Goal: Task Accomplishment & Management: Manage account settings

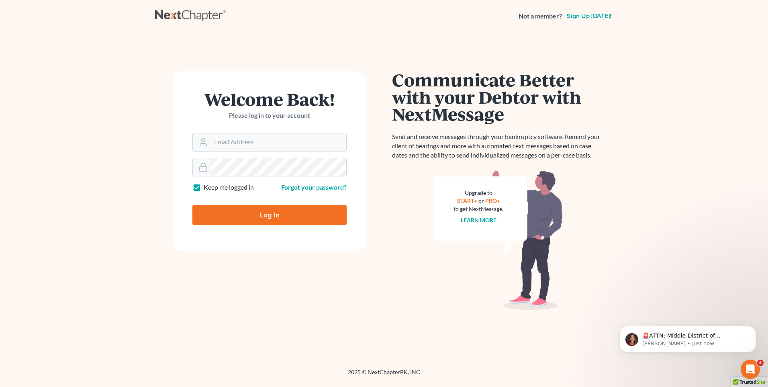
type input "[PERSON_NAME][EMAIL_ADDRESS][DOMAIN_NAME]"
click at [269, 219] on input "Log In" at bounding box center [269, 215] width 154 height 20
type input "Thinking..."
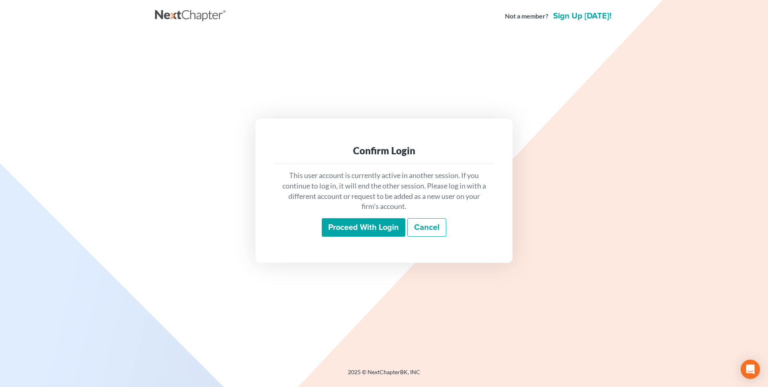
click at [352, 229] on input "Proceed with login" at bounding box center [364, 227] width 84 height 18
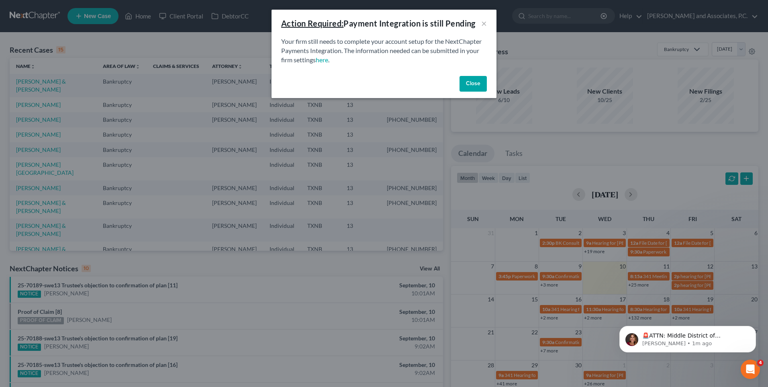
click at [472, 86] on button "Close" at bounding box center [473, 84] width 27 height 16
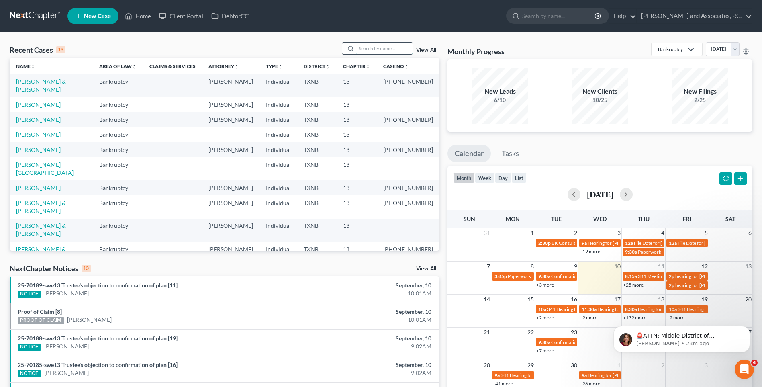
click at [368, 49] on input "search" at bounding box center [384, 49] width 56 height 12
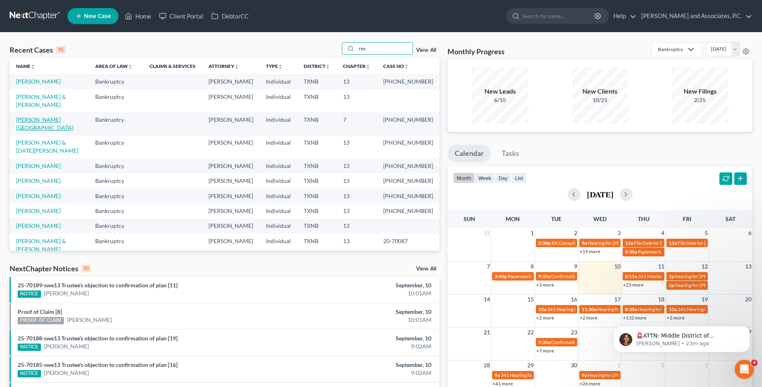
type input "rey"
click at [37, 129] on link "Reyes, Elva" at bounding box center [44, 123] width 57 height 15
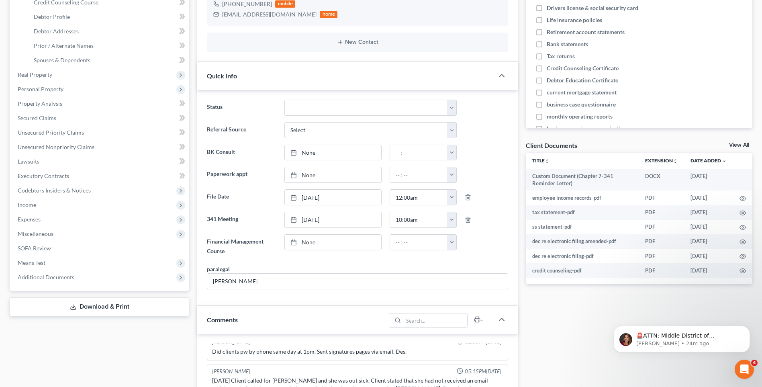
scroll to position [284, 0]
click at [303, 243] on link "None" at bounding box center [333, 242] width 96 height 15
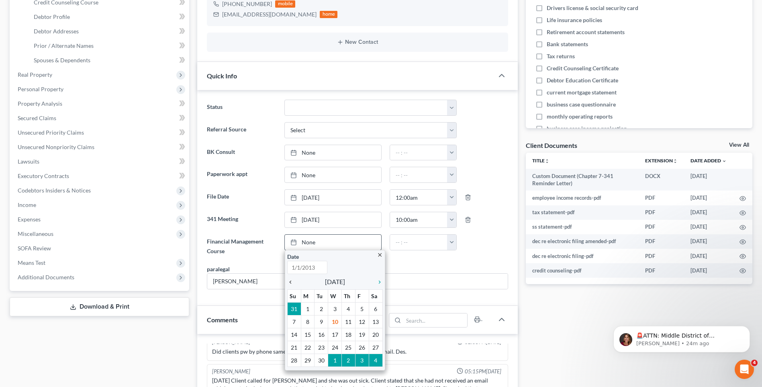
click at [290, 280] on icon "chevron_left" at bounding box center [292, 282] width 10 height 6
type input "9/10/2025"
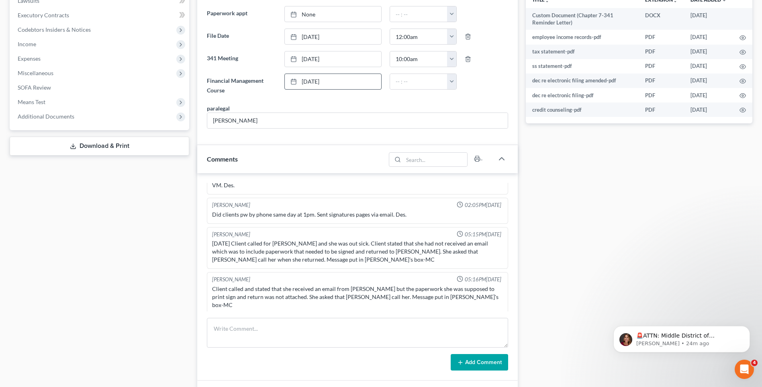
scroll to position [75, 0]
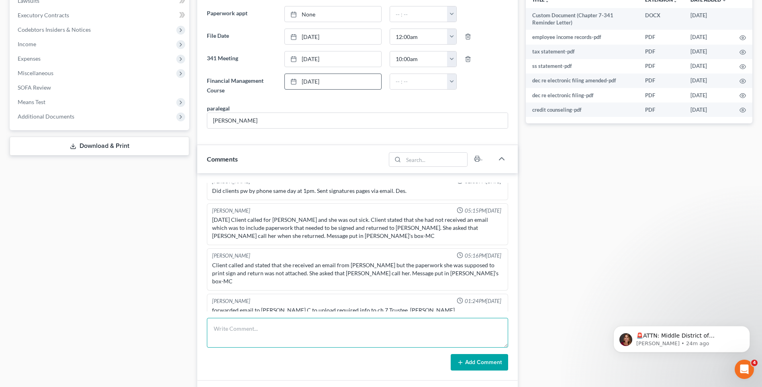
click at [221, 336] on textarea at bounding box center [357, 333] width 301 height 30
type textarea "Set up file. Mailed copy of petition to the client. RA"
click at [480, 363] on button "Add Comment" at bounding box center [479, 362] width 57 height 17
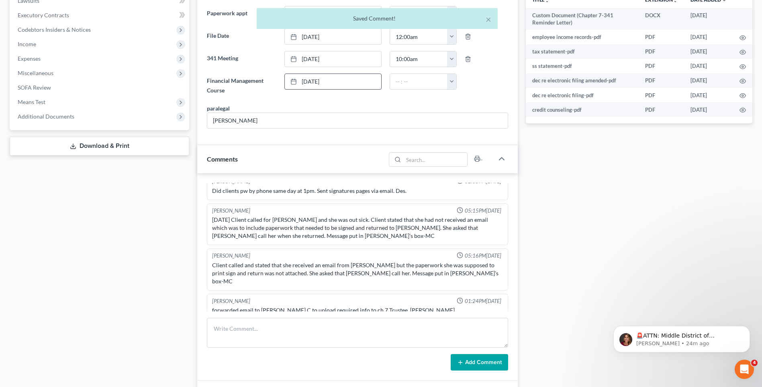
scroll to position [105, 0]
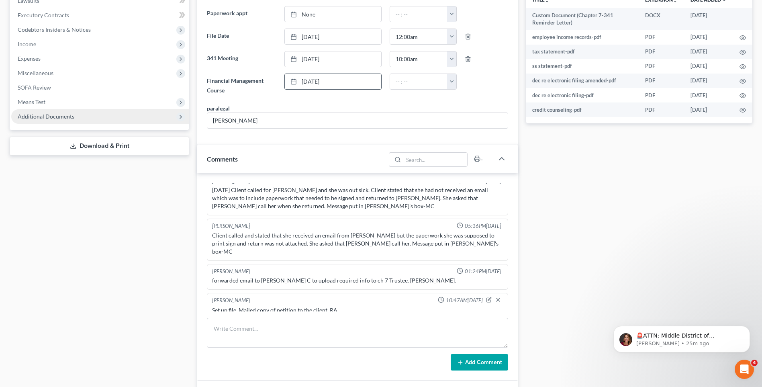
click at [22, 115] on span "Additional Documents" at bounding box center [46, 116] width 57 height 7
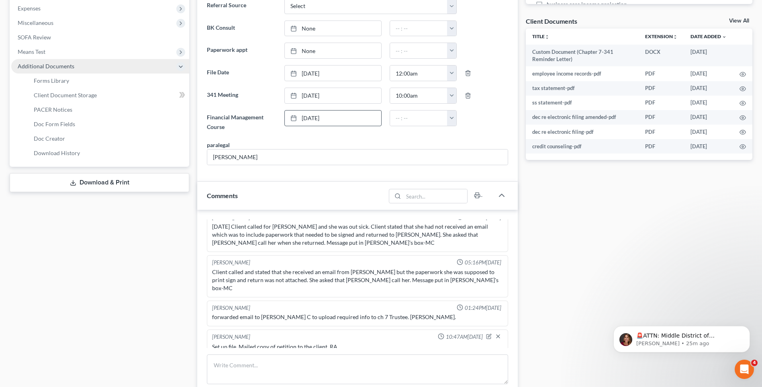
scroll to position [235, 0]
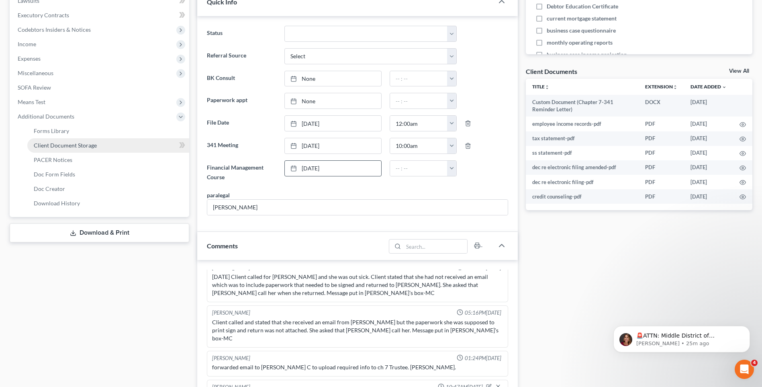
click at [39, 146] on span "Client Document Storage" at bounding box center [65, 145] width 63 height 7
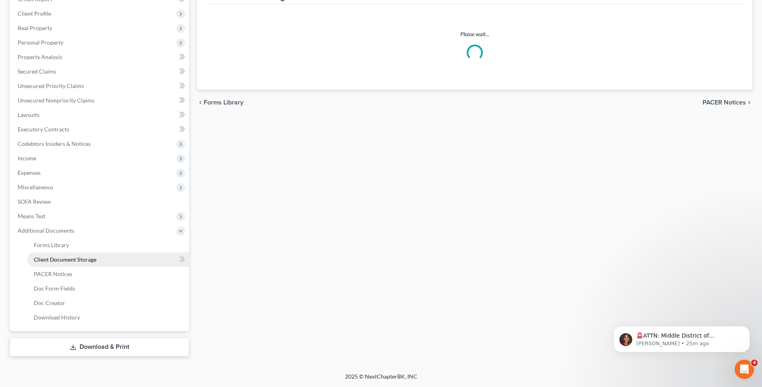
select select "18"
select select "21"
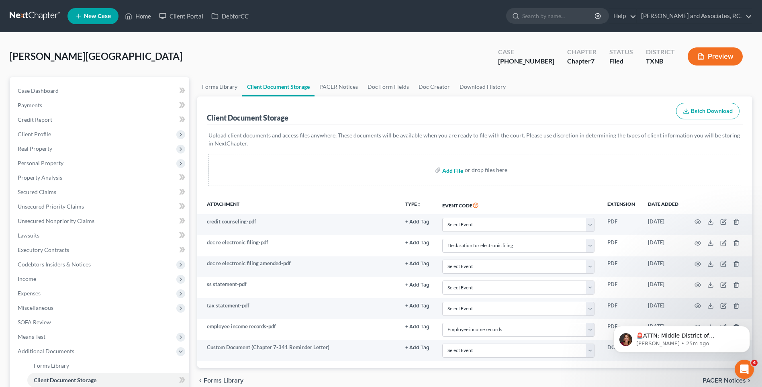
click at [448, 171] on input "file" at bounding box center [451, 170] width 19 height 14
type input "C:\fakepath\2510154 REYES 2023 tax return.pdf"
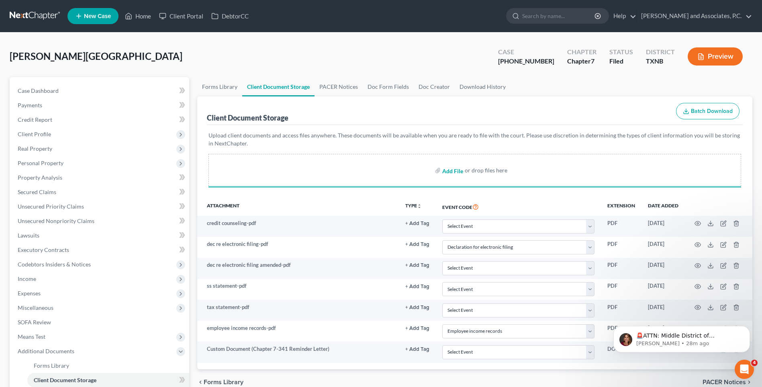
select select "18"
select select "21"
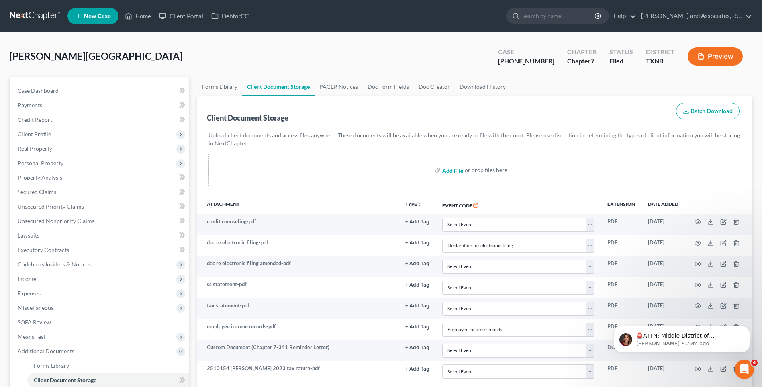
click at [452, 169] on input "file" at bounding box center [451, 170] width 19 height 14
type input "C:\fakepath\2510154 REYES 2024 tax return.pdf"
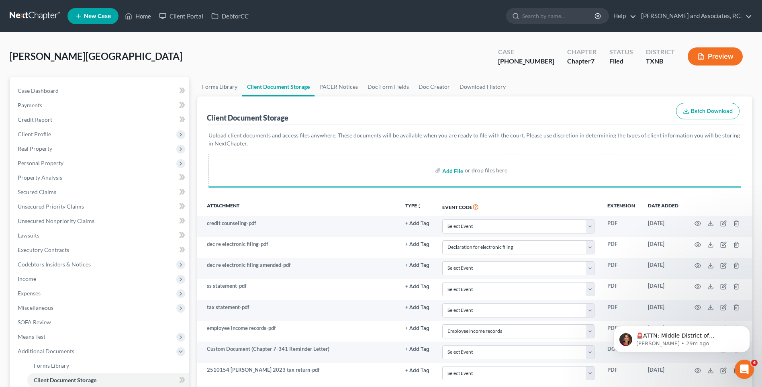
select select "18"
select select "21"
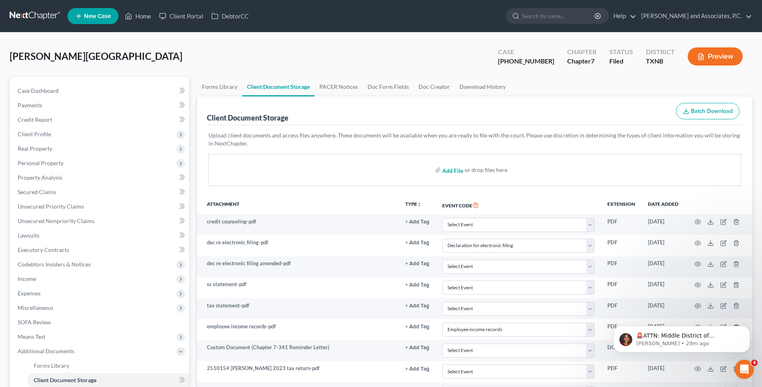
click at [448, 170] on input "file" at bounding box center [451, 170] width 19 height 14
type input "C:\fakepath\2510154 REYES Pay stubs.pdf"
select select "18"
select select "21"
click at [448, 170] on input "file" at bounding box center [451, 170] width 19 height 14
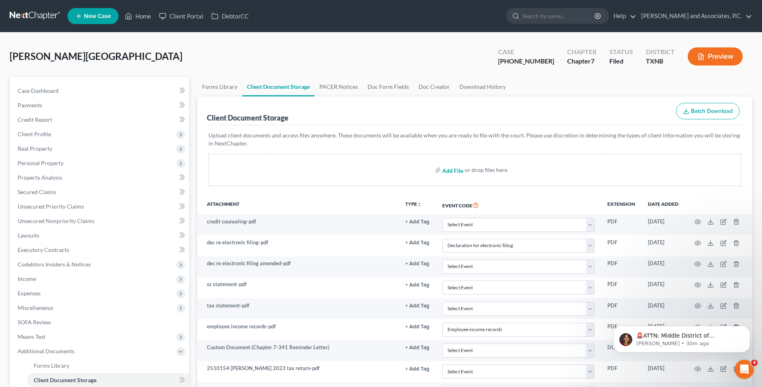
type input "C:\fakepath\2510154 REYES Proof of ID.pdf"
select select "18"
select select "21"
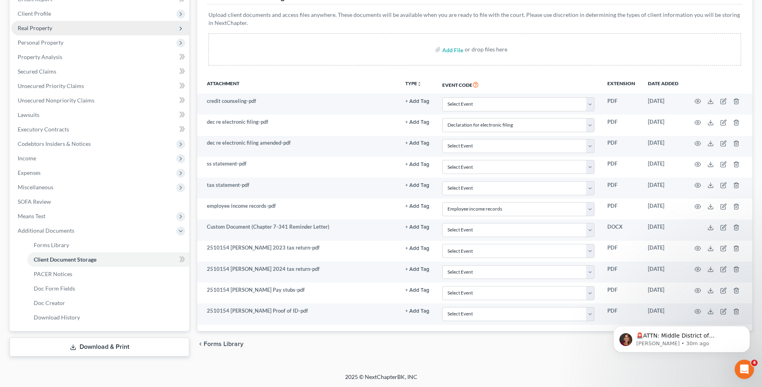
scroll to position [121, 0]
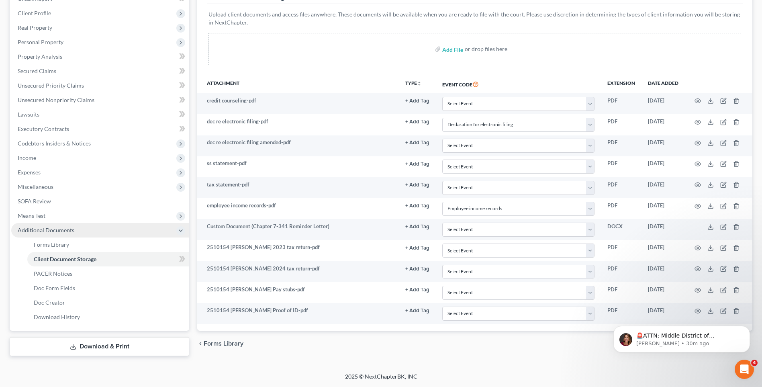
click at [47, 230] on span "Additional Documents" at bounding box center [46, 230] width 57 height 7
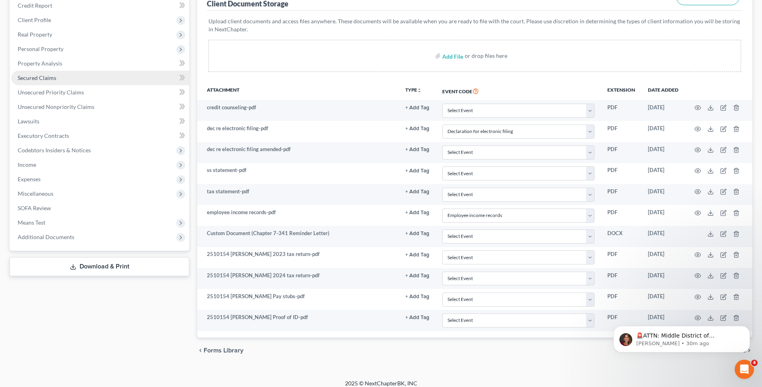
scroll to position [0, 0]
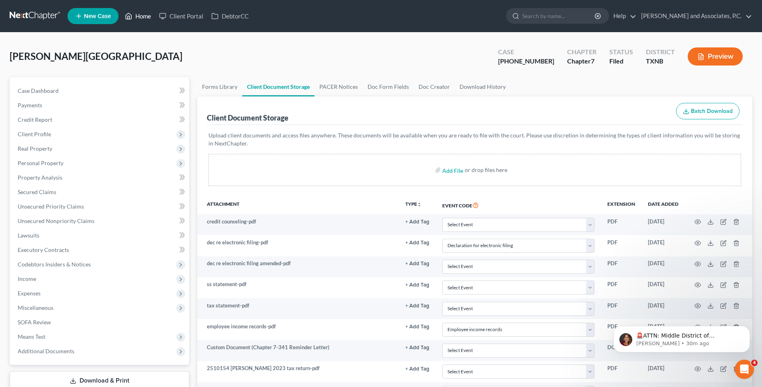
click at [148, 17] on link "Home" at bounding box center [138, 16] width 34 height 14
